Goal: Task Accomplishment & Management: Use online tool/utility

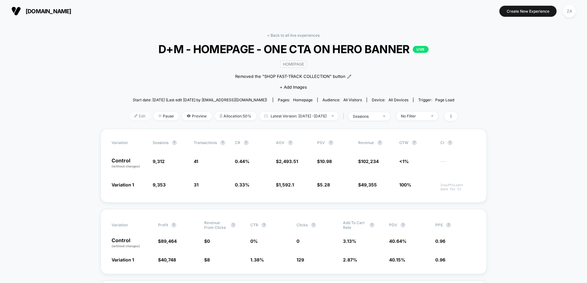
click at [130, 114] on span "Edit" at bounding box center [140, 116] width 21 height 9
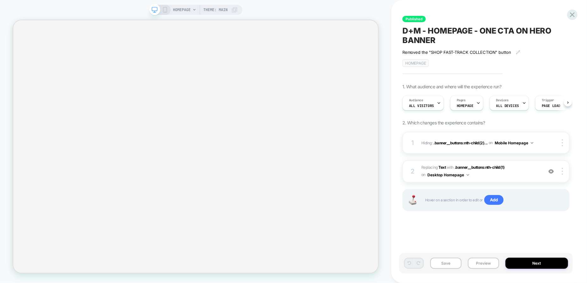
click at [154, 12] on icon at bounding box center [155, 10] width 6 height 6
click at [162, 9] on icon at bounding box center [165, 10] width 6 height 6
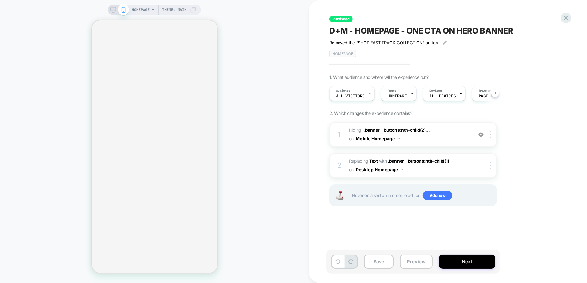
click at [180, 11] on span "Theme: MAIN" at bounding box center [174, 10] width 24 height 10
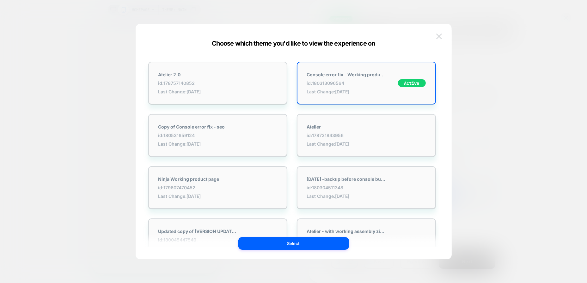
click at [437, 36] on img at bounding box center [439, 36] width 6 height 5
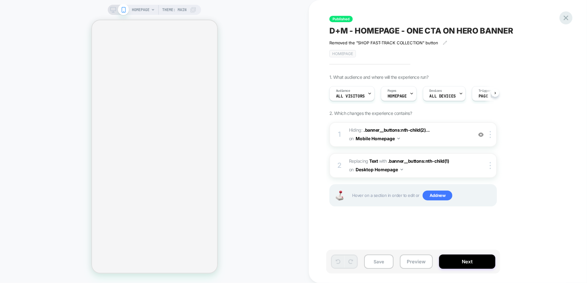
click at [565, 17] on icon at bounding box center [566, 17] width 5 height 5
